Goal: Use online tool/utility: Utilize a website feature to perform a specific function

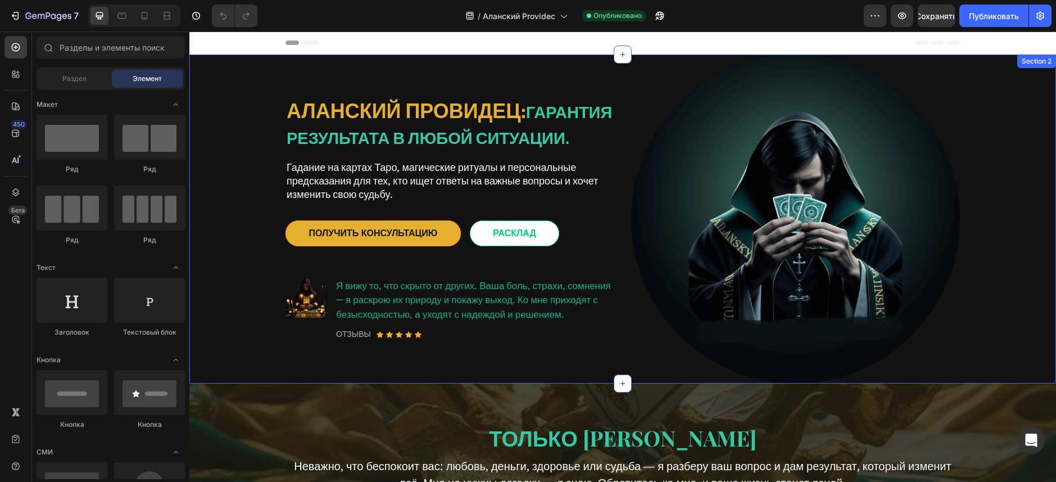
click at [219, 153] on div "АЛАНСКИЙ ПРОВИДЕЦ: гарантия результата в любой ситуации. Heading Гадание на кар…" at bounding box center [623, 219] width 850 height 329
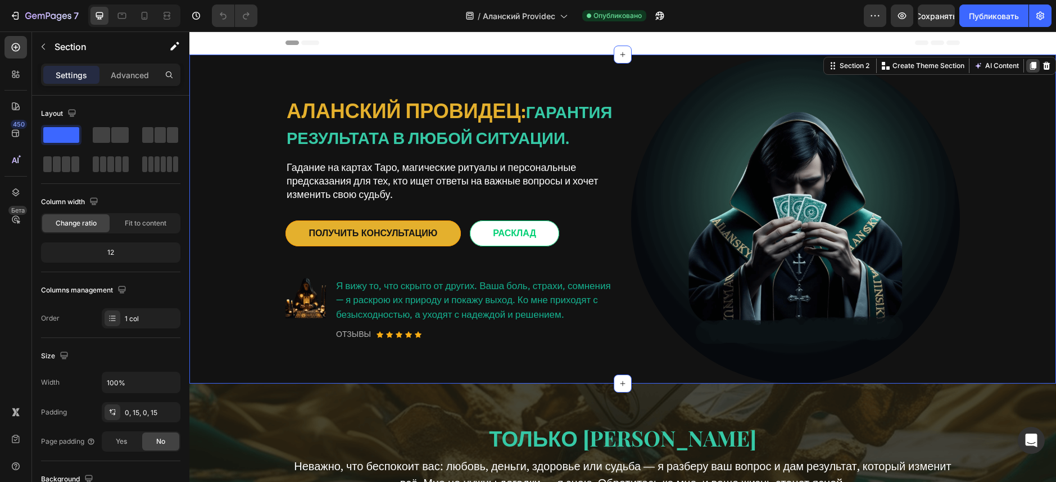
click at [1030, 67] on icon at bounding box center [1033, 66] width 6 height 8
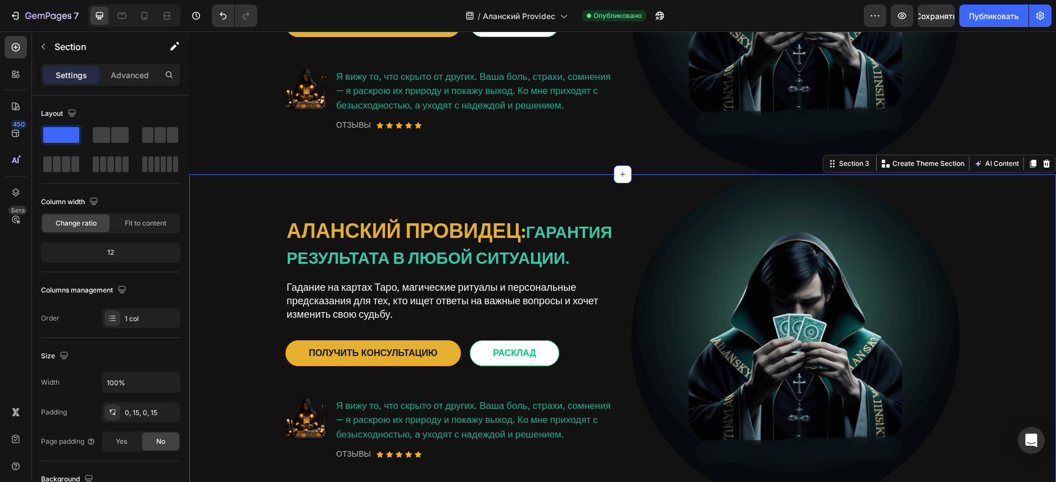
scroll to position [312, 0]
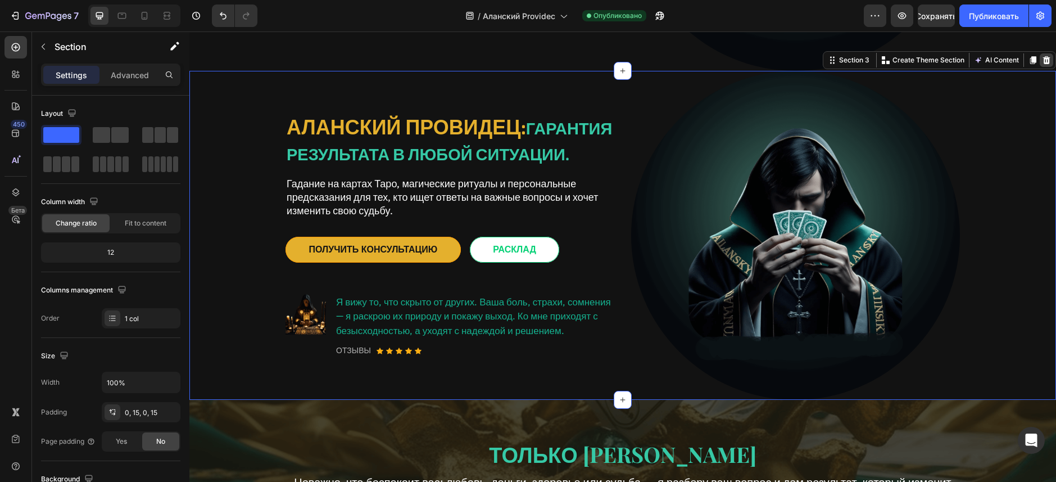
click at [1042, 61] on icon at bounding box center [1046, 60] width 9 height 9
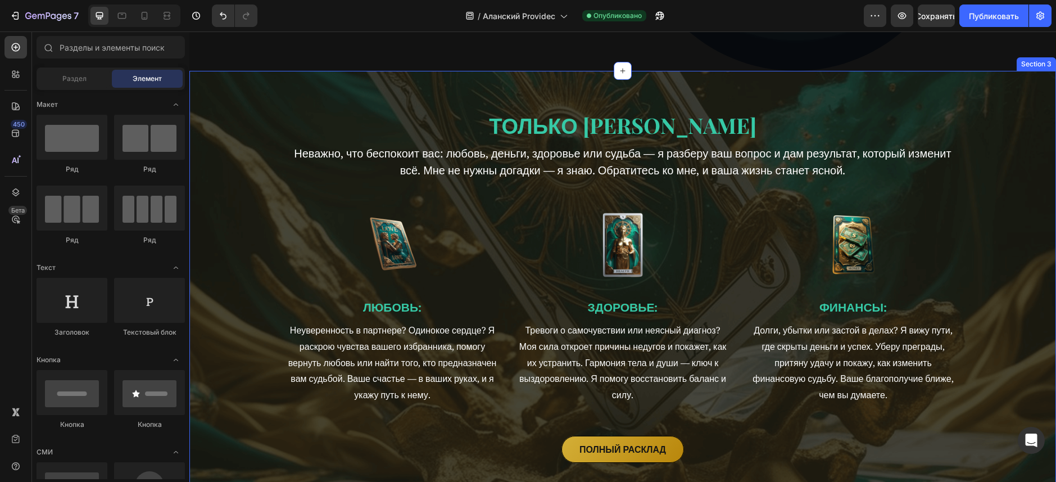
scroll to position [0, 0]
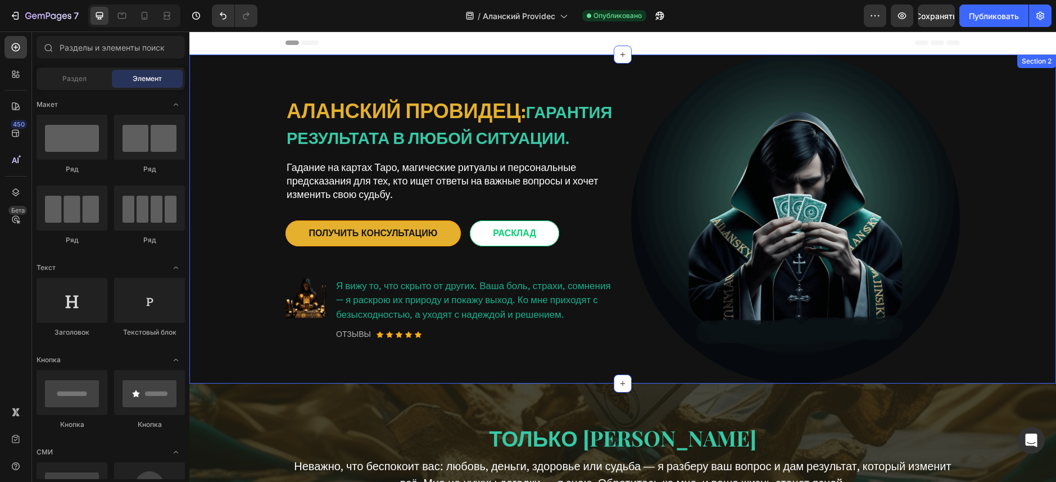
click at [999, 71] on div "АЛАНСКИЙ ПРОВИДЕЦ: гарантия результата в любой ситуации. Heading Гадание на кар…" at bounding box center [623, 219] width 850 height 329
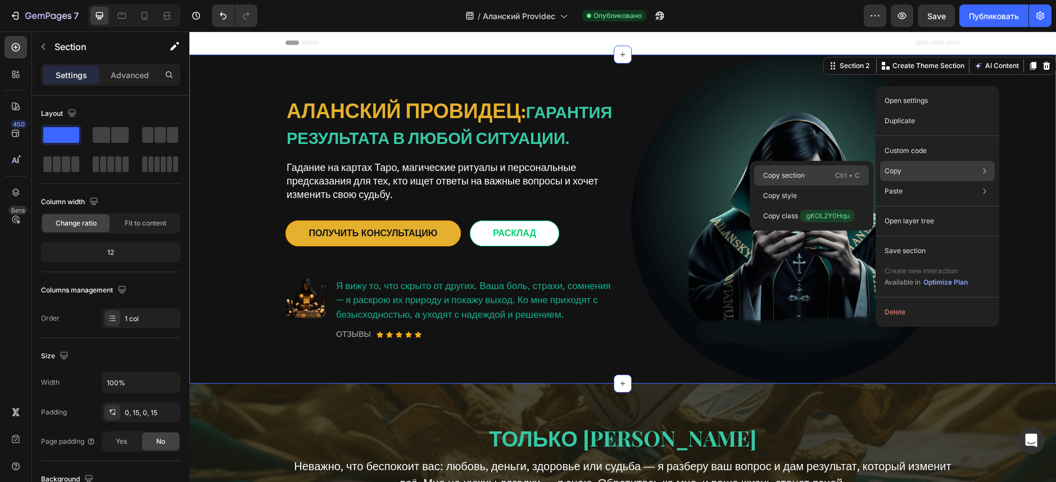
click at [815, 185] on div "Copy section Ctrl + C" at bounding box center [811, 195] width 115 height 20
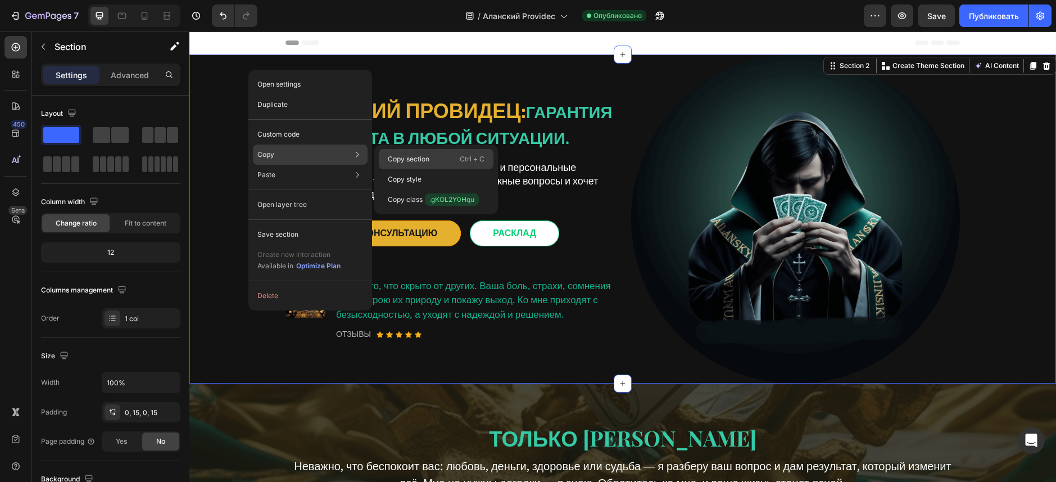
click at [423, 160] on p "Copy section" at bounding box center [409, 159] width 42 height 10
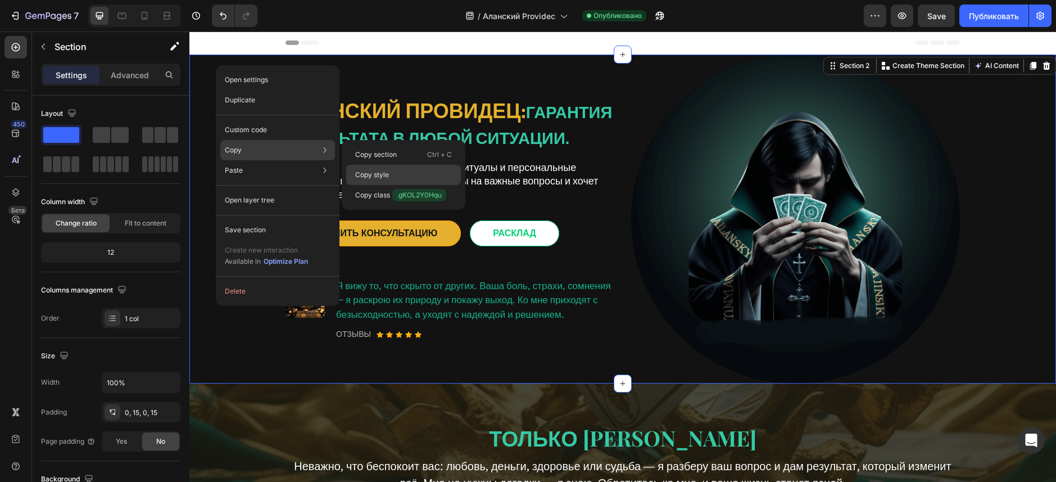
click at [375, 176] on p "Copy style" at bounding box center [372, 175] width 34 height 10
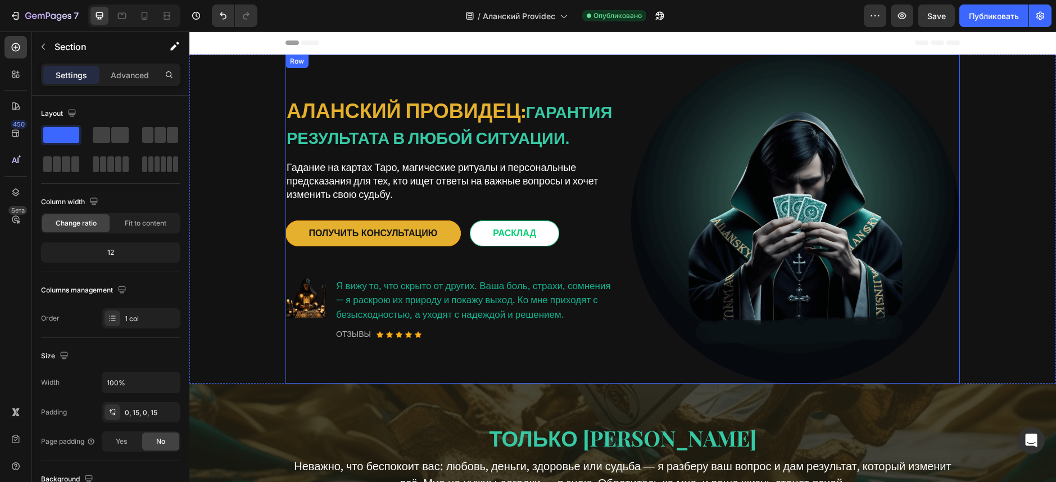
click at [437, 65] on div "АЛАНСКИЙ ПРОВИДЕЦ: гарантия результата в любой ситуации. Heading Гадание на кар…" at bounding box center [449, 219] width 329 height 329
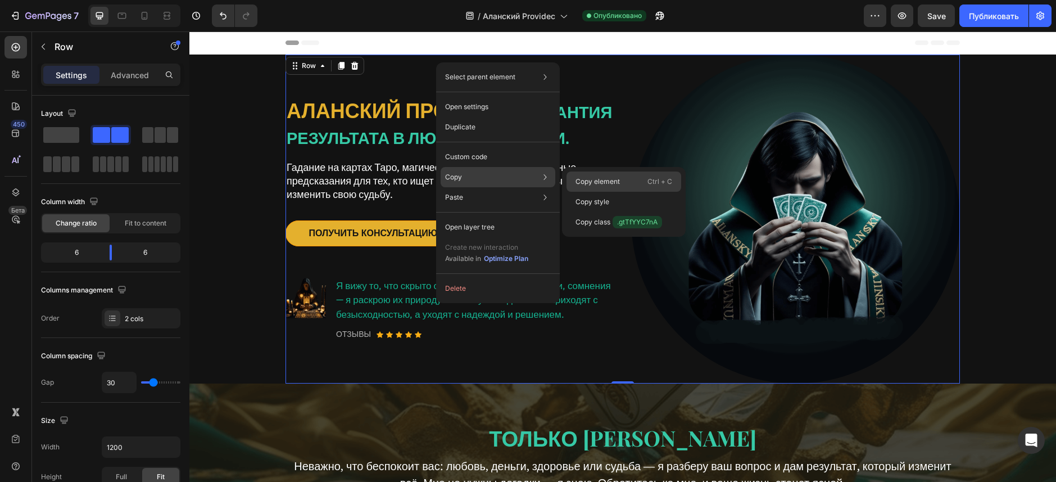
click at [582, 183] on p "Copy element" at bounding box center [597, 181] width 44 height 10
